Goal: Task Accomplishment & Management: Use online tool/utility

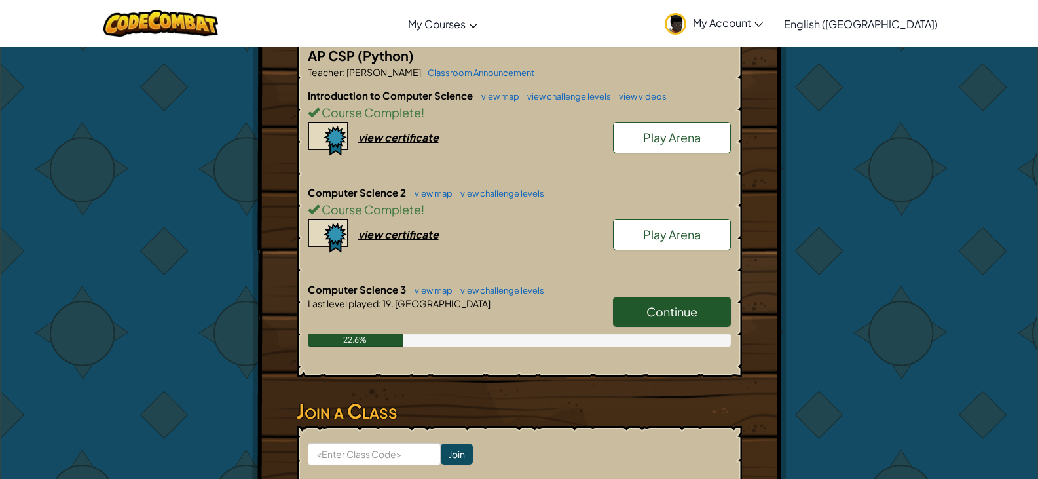
scroll to position [288, 0]
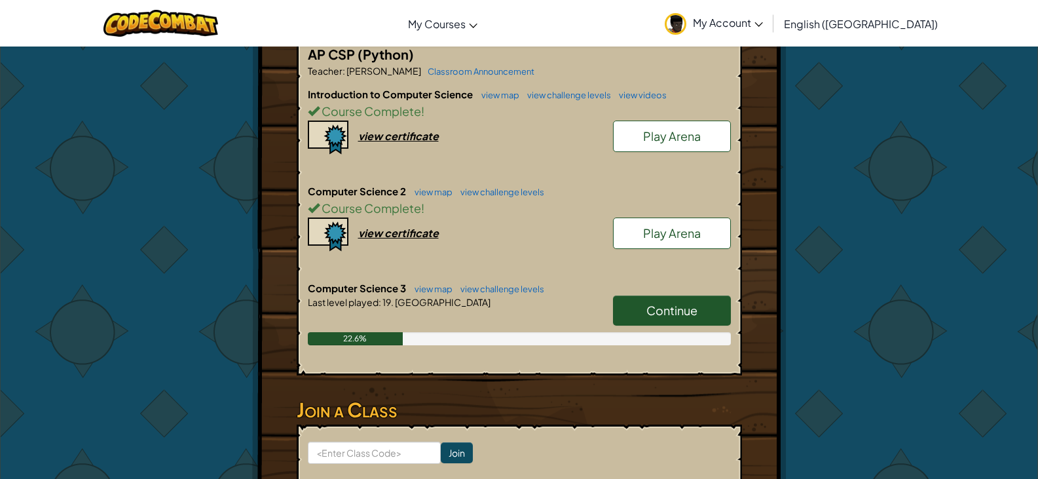
click at [662, 295] on link "Continue" at bounding box center [672, 310] width 118 height 30
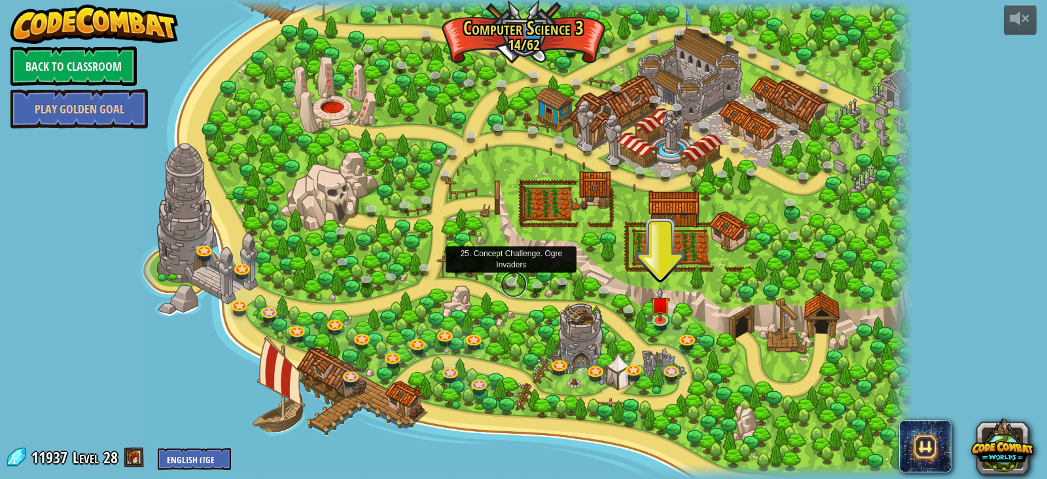
click at [508, 280] on link at bounding box center [514, 284] width 26 height 26
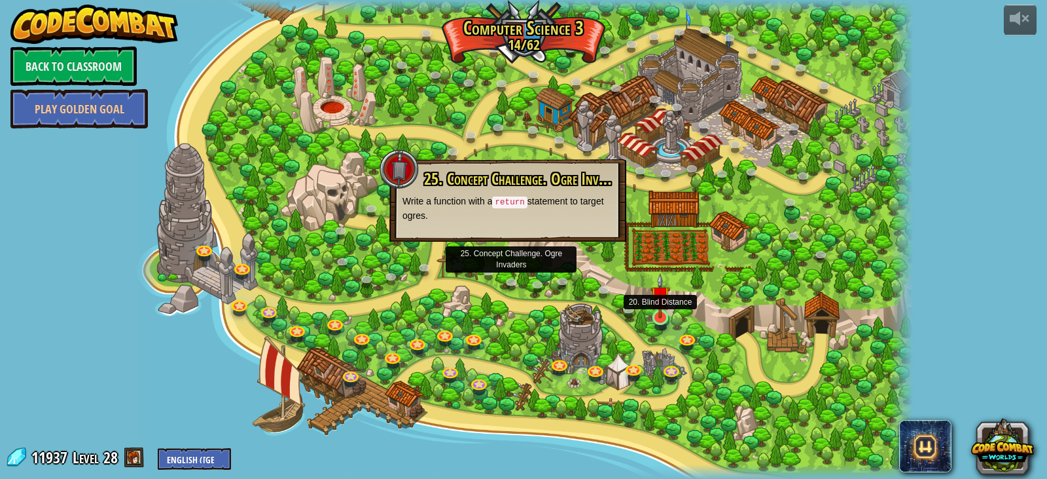
click at [667, 312] on img at bounding box center [661, 295] width 20 height 45
